Goal: Check status: Check status

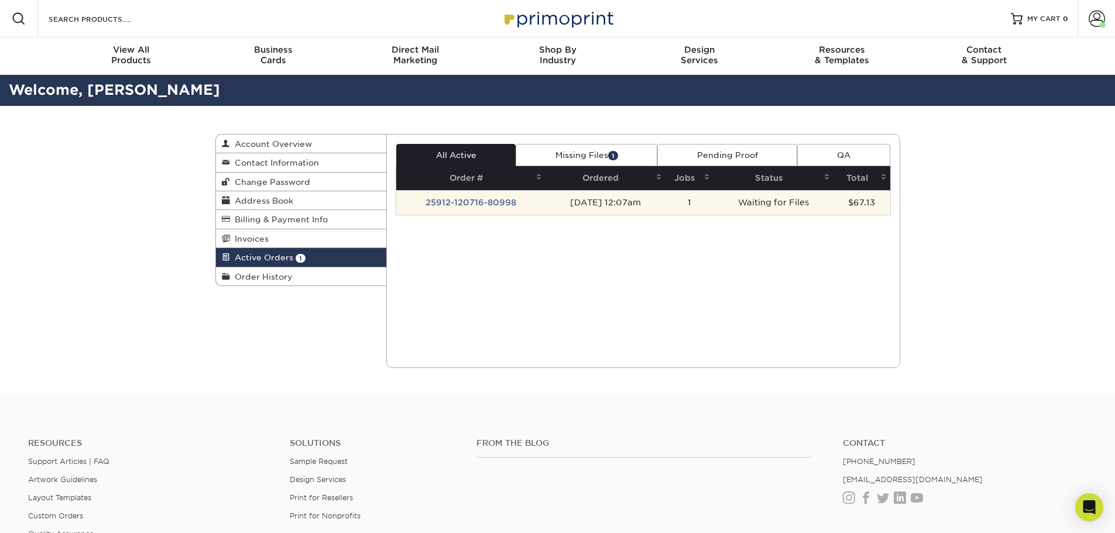
click at [477, 204] on td "25912-120716-80998" at bounding box center [470, 202] width 149 height 25
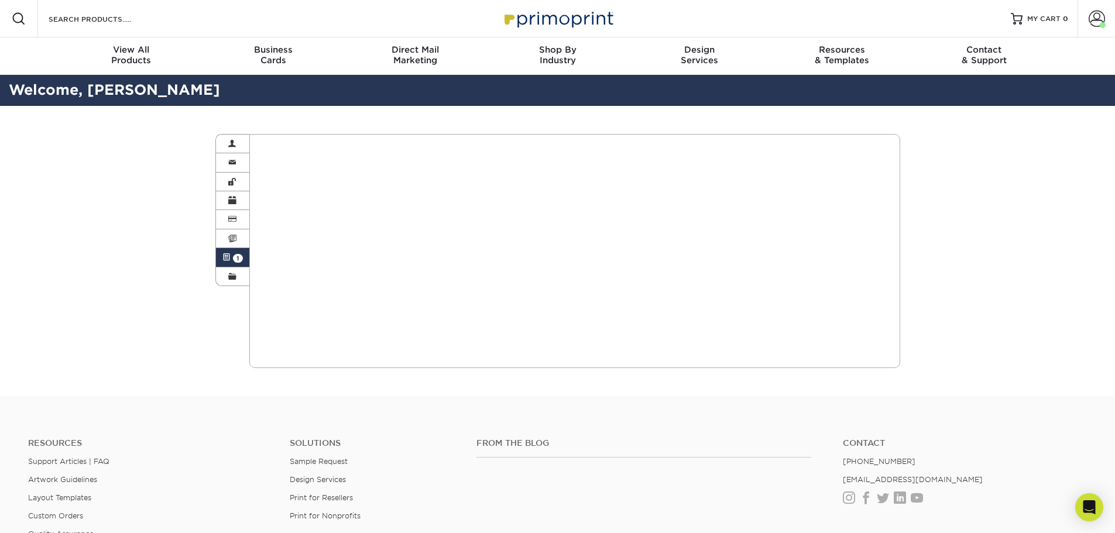
click at [225, 254] on span at bounding box center [226, 257] width 8 height 9
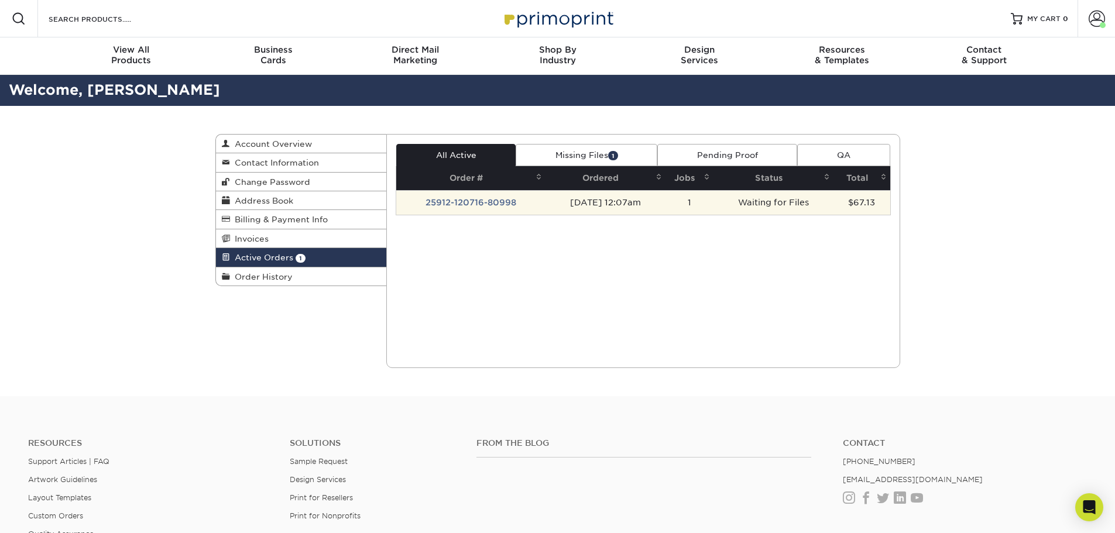
click at [434, 202] on td "25912-120716-80998" at bounding box center [470, 202] width 149 height 25
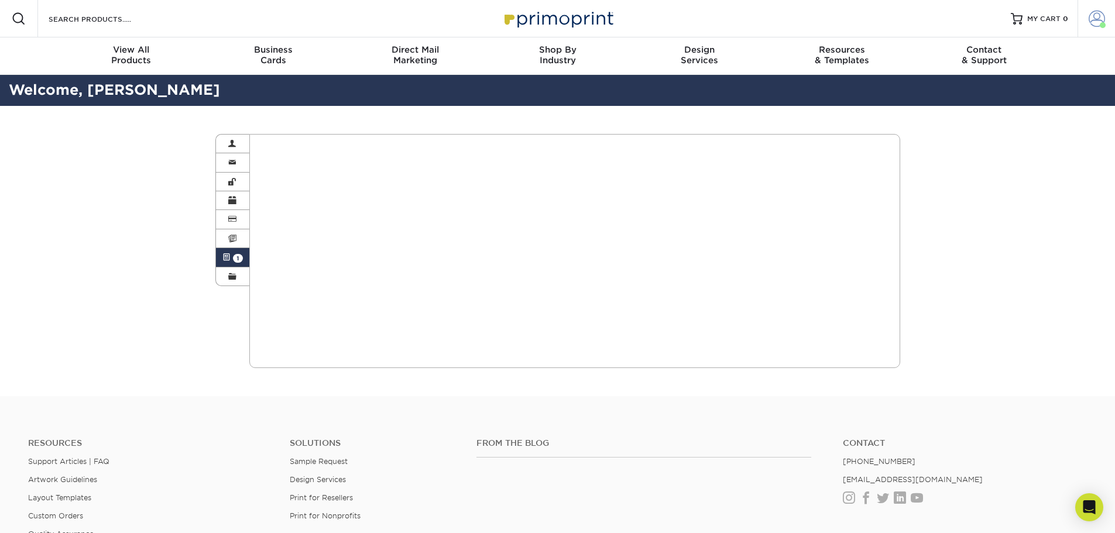
click at [1099, 21] on span at bounding box center [1096, 19] width 16 height 16
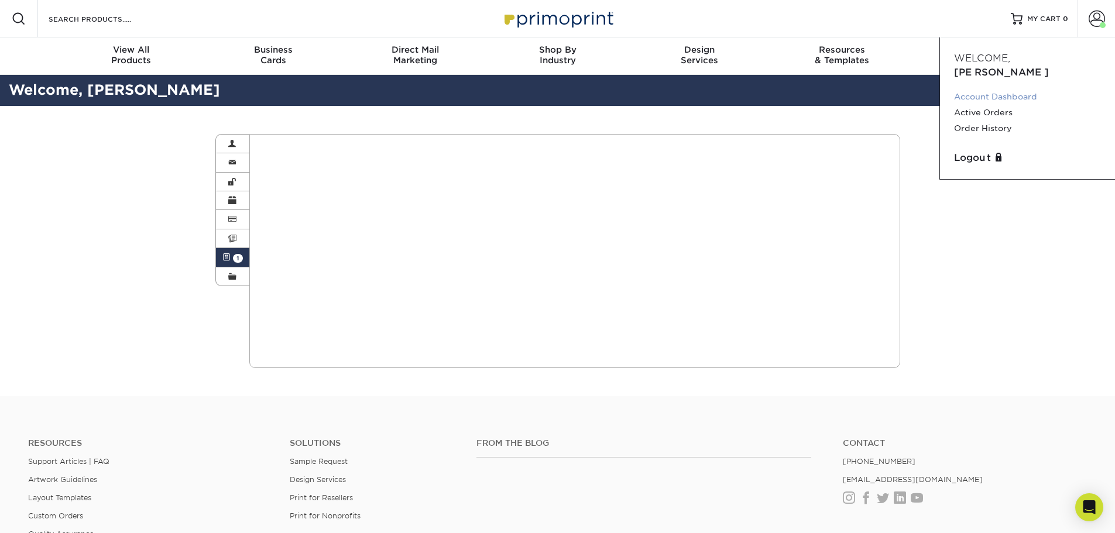
click at [1023, 89] on link "Account Dashboard" at bounding box center [1027, 97] width 147 height 16
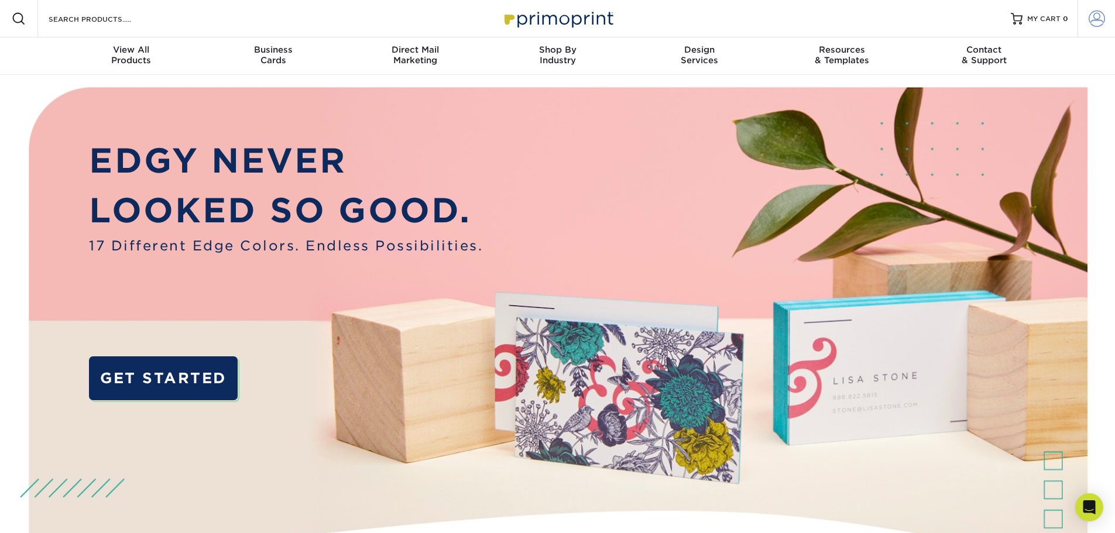
click at [1103, 16] on span at bounding box center [1096, 19] width 16 height 16
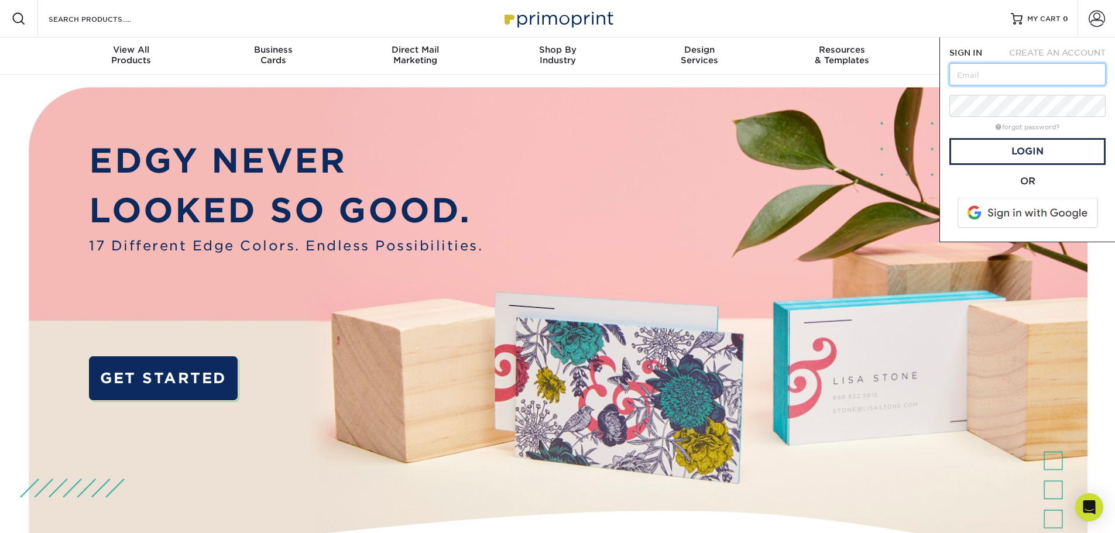
click at [1006, 77] on input "text" at bounding box center [1027, 74] width 156 height 22
click at [1020, 208] on span at bounding box center [1028, 213] width 149 height 30
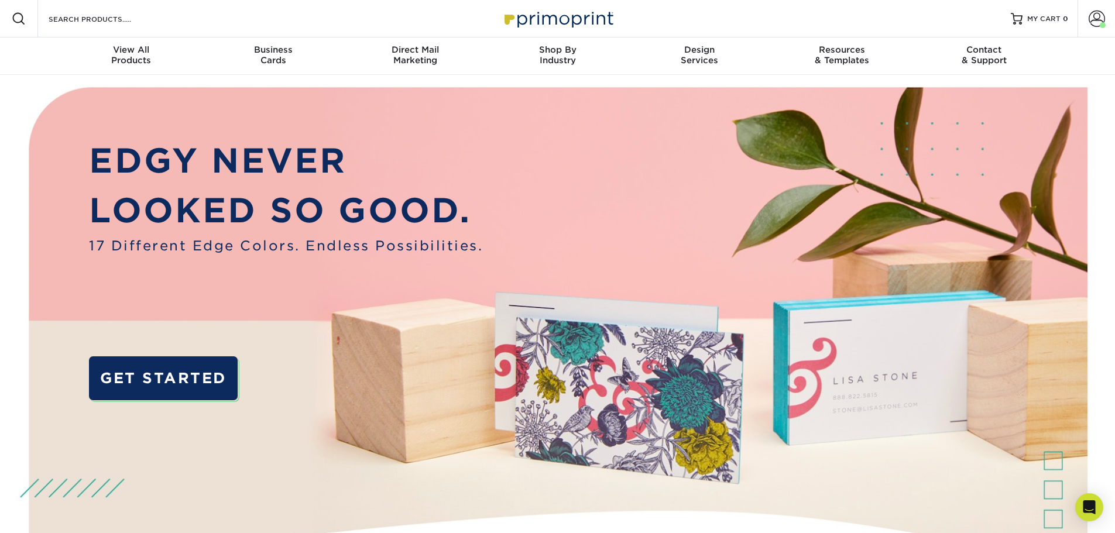
click at [1089, 19] on span at bounding box center [1096, 19] width 16 height 16
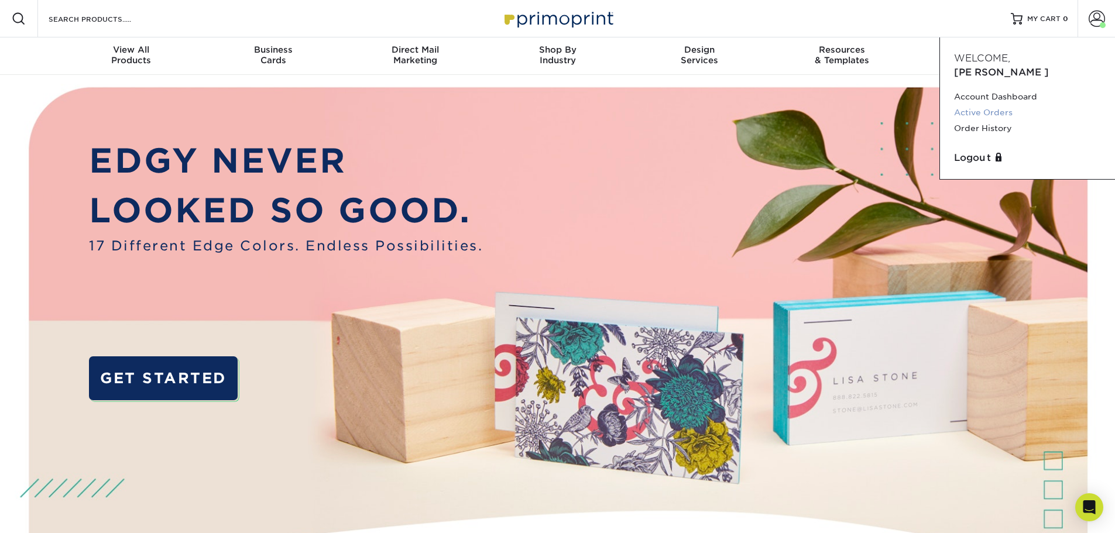
click at [1033, 105] on link "Active Orders" at bounding box center [1027, 113] width 147 height 16
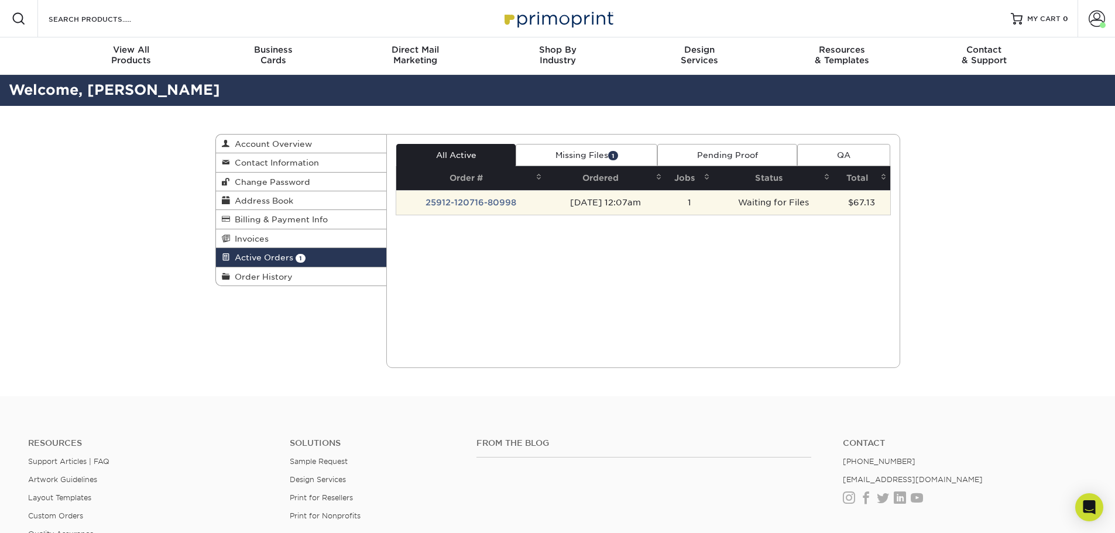
click at [484, 204] on td "25912-120716-80998" at bounding box center [470, 202] width 149 height 25
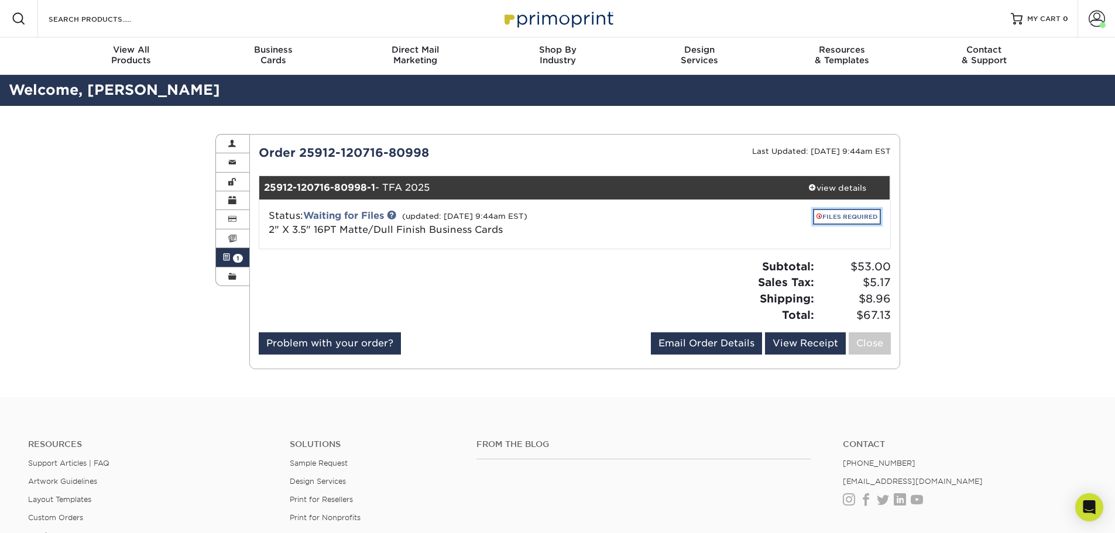
click at [830, 218] on link "FILES REQUIRED" at bounding box center [847, 217] width 68 height 16
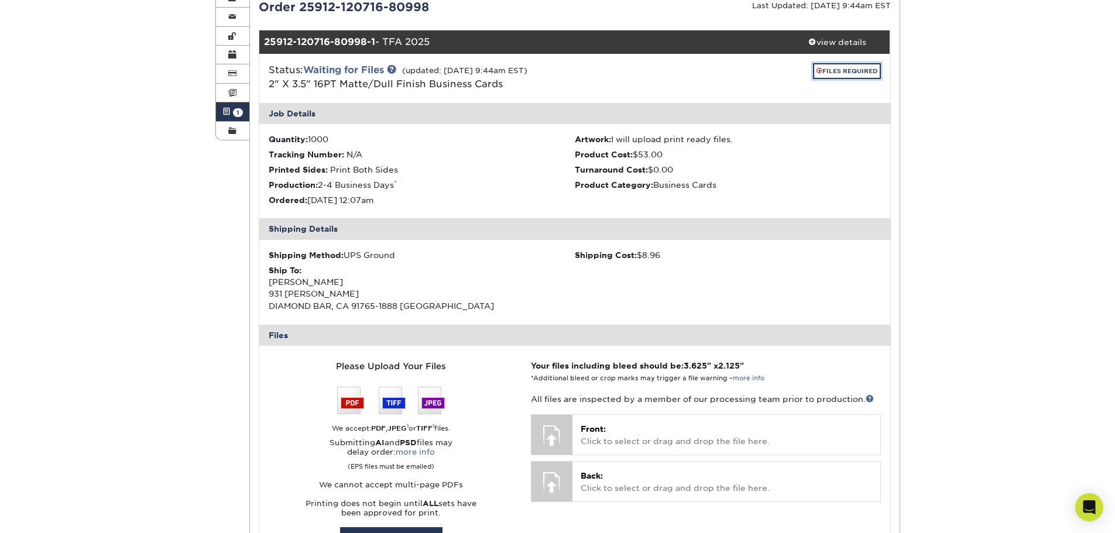
scroll to position [234, 0]
